Goal: Task Accomplishment & Management: Use online tool/utility

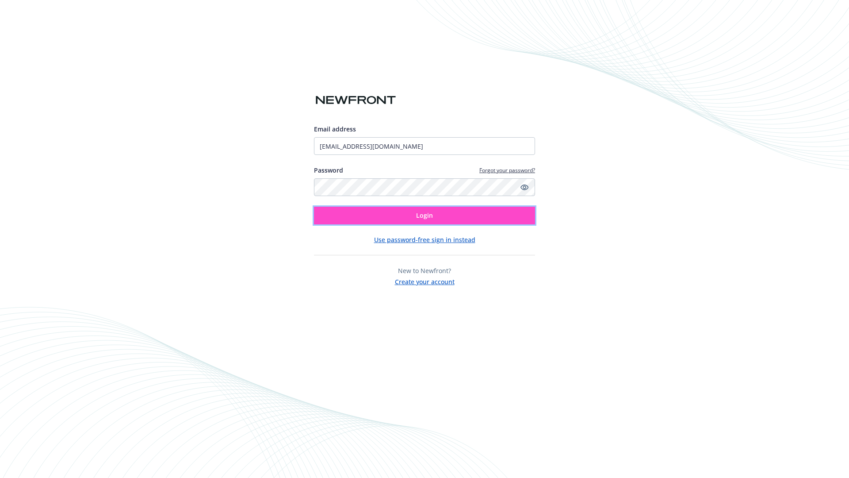
click at [425, 215] on span "Login" at bounding box center [424, 215] width 17 height 8
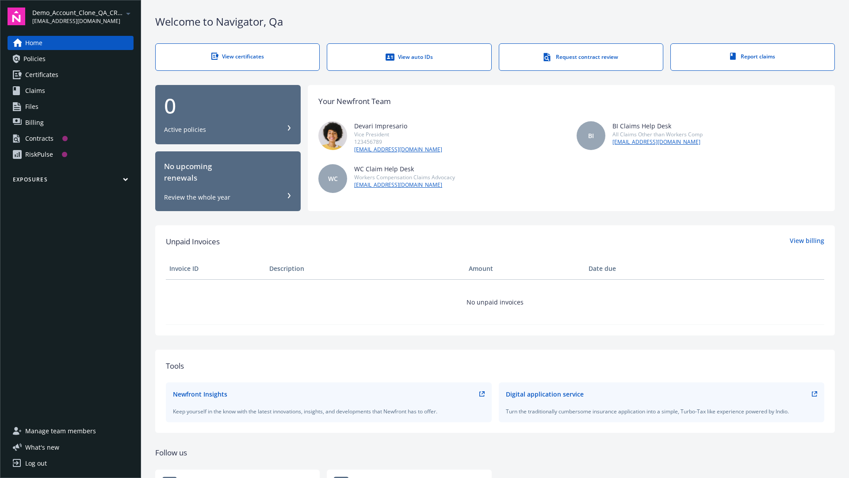
click at [83, 16] on span "Demo_Account_Clone_QA_CR_Tests_Prospect" at bounding box center [77, 12] width 91 height 9
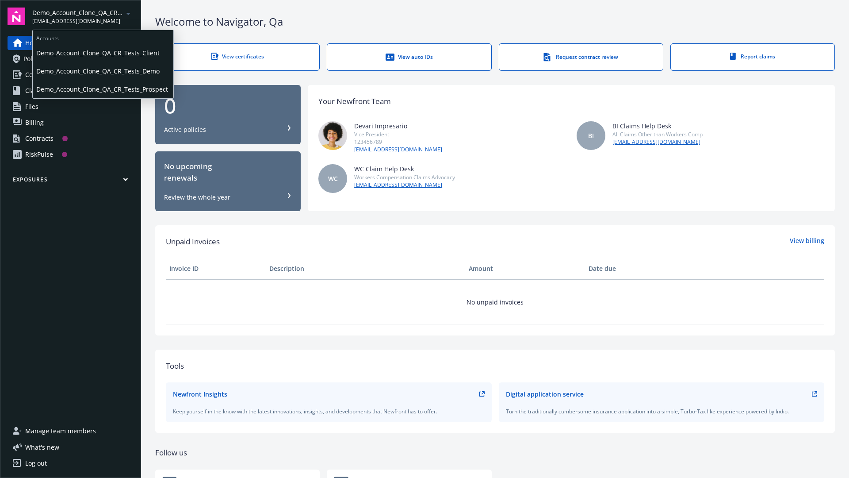
click at [102, 53] on span "Demo_Account_Clone_QA_CR_Tests_Client" at bounding box center [103, 53] width 134 height 18
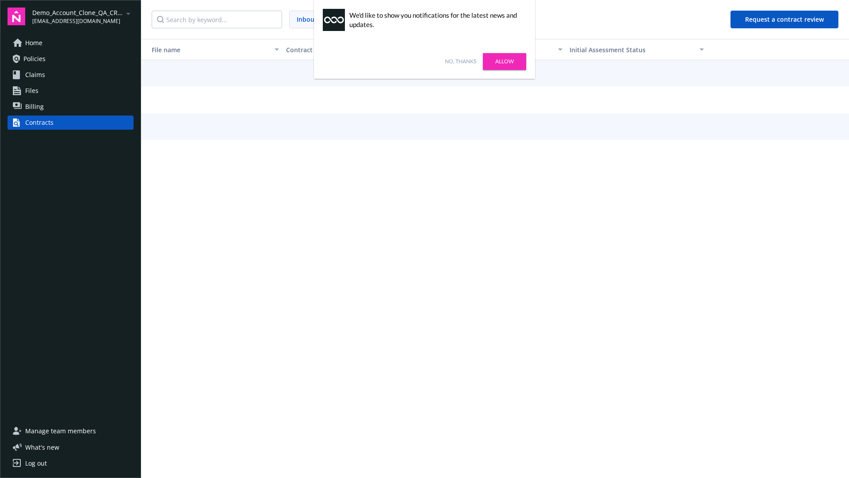
click at [460, 61] on link "No, thanks" at bounding box center [460, 62] width 31 height 8
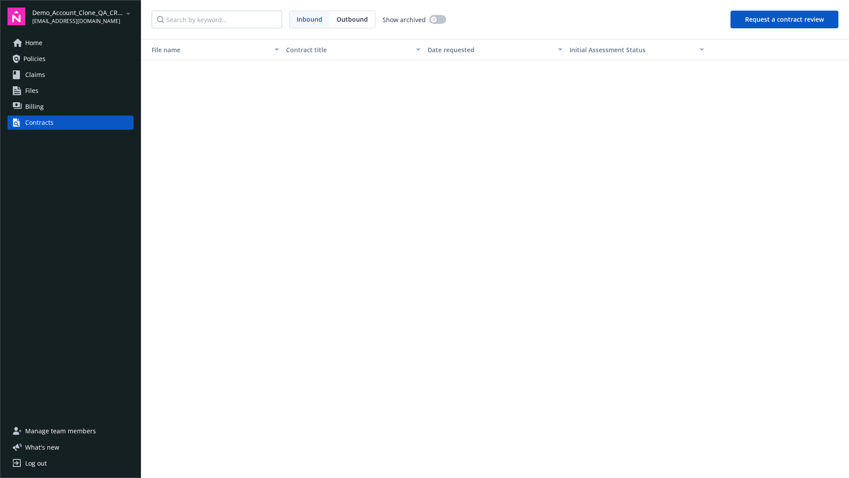
click at [785, 19] on button "Request a contract review" at bounding box center [785, 20] width 108 height 18
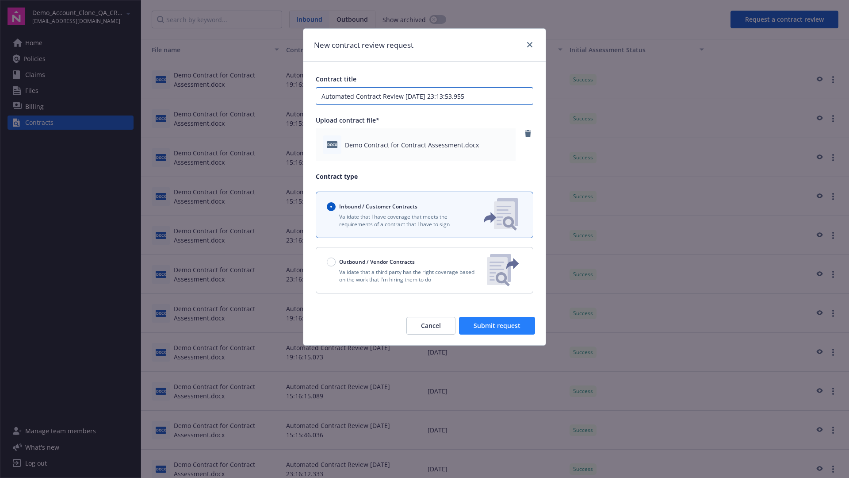
type input "Automated Contract Review 09-10-2025 23:13:53.955"
click at [498, 326] on span "Submit request" at bounding box center [497, 325] width 47 height 8
